Goal: Task Accomplishment & Management: Manage account settings

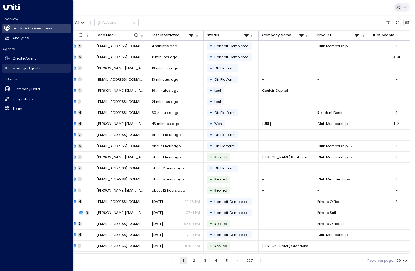
click at [13, 68] on h2 "Manage Agents" at bounding box center [27, 68] width 28 height 5
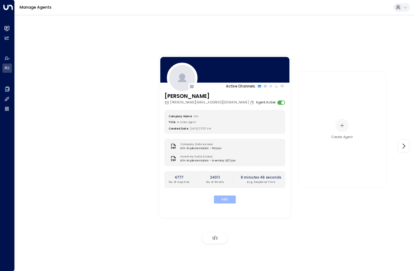
click at [230, 198] on button "Edit" at bounding box center [225, 199] width 22 height 8
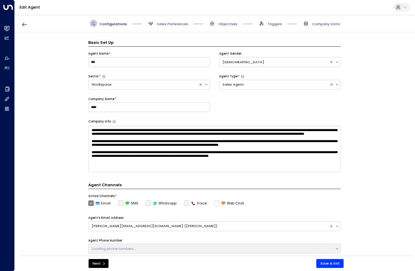
scroll to position [7, 0]
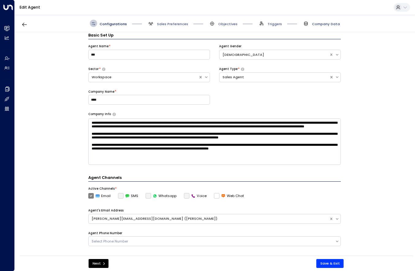
click at [316, 22] on span "Company Data" at bounding box center [326, 23] width 28 height 5
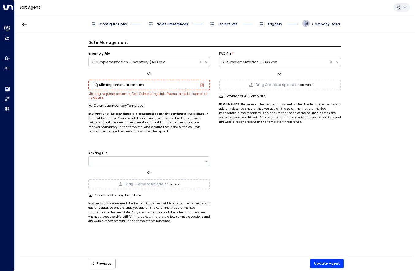
click at [203, 85] on icon "button" at bounding box center [202, 84] width 4 height 5
